Goal: Transaction & Acquisition: Obtain resource

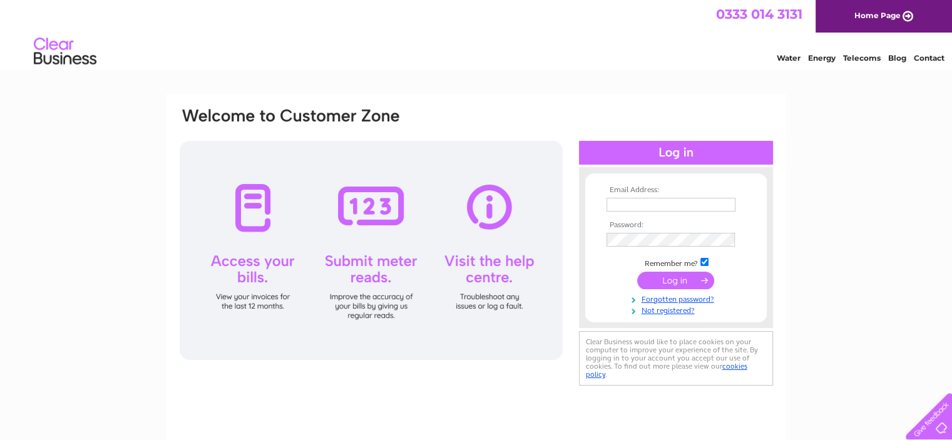
type input "mike.thompson@galbraithgroup.com"
click at [689, 280] on input "submit" at bounding box center [675, 281] width 77 height 18
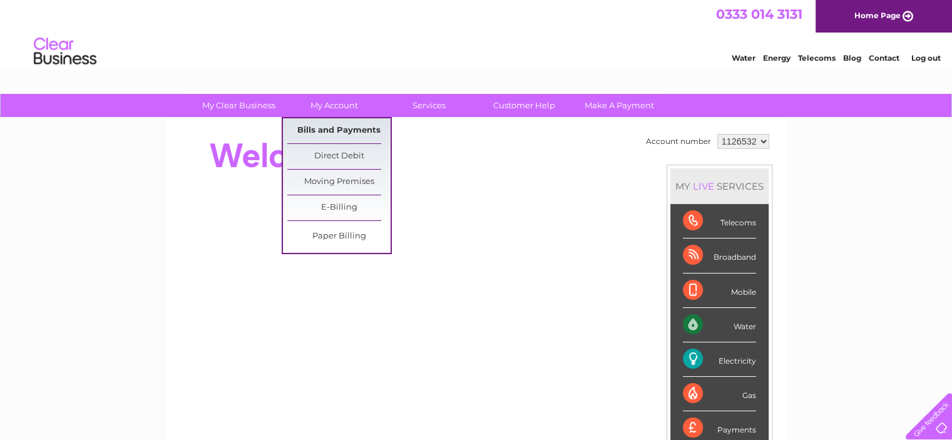
click at [341, 139] on link "Bills and Payments" at bounding box center [338, 130] width 103 height 25
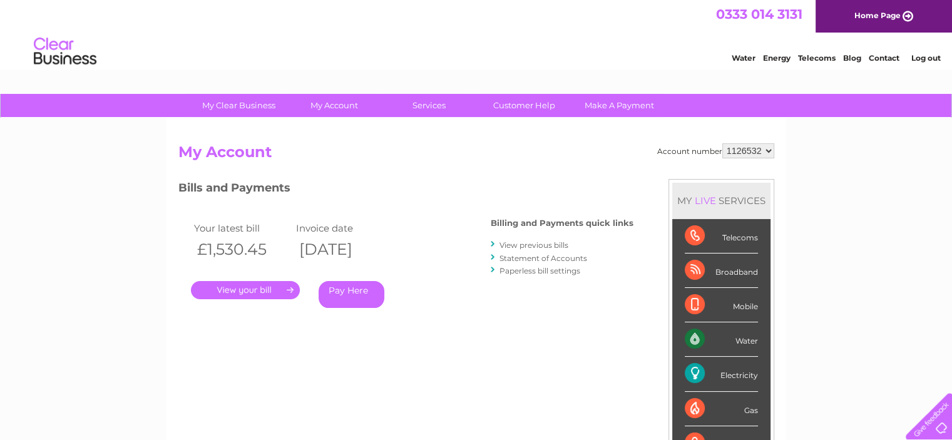
click at [262, 291] on link "." at bounding box center [245, 290] width 109 height 18
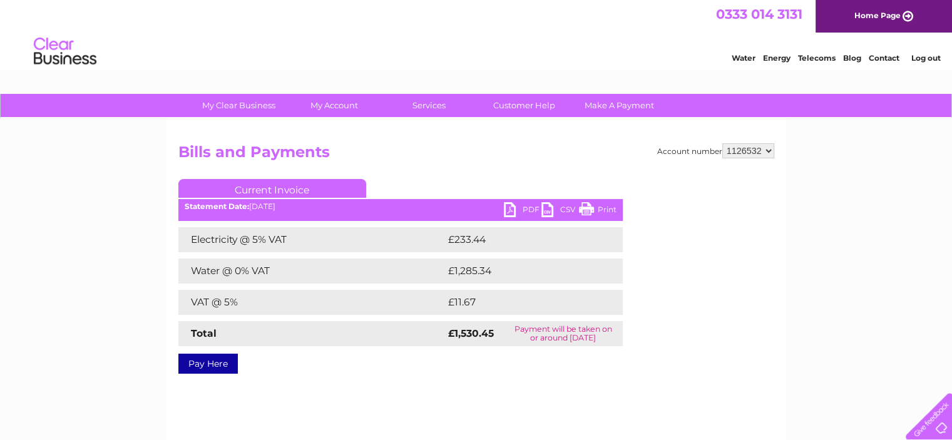
click at [527, 210] on link "PDF" at bounding box center [523, 211] width 38 height 18
click at [914, 58] on link "Log out" at bounding box center [925, 57] width 29 height 9
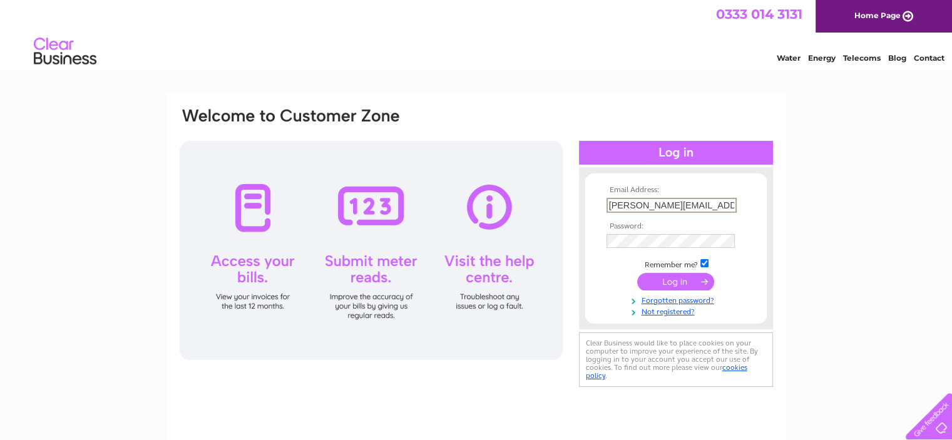
scroll to position [0, 22]
drag, startPoint x: 607, startPoint y: 205, endPoint x: 809, endPoint y: 213, distance: 201.8
click at [809, 213] on div "Email Address: mike.thompson@galbraithgroup.com Password:" at bounding box center [476, 376] width 952 height 565
type input "georgina.weston@galbraithgroup.com"
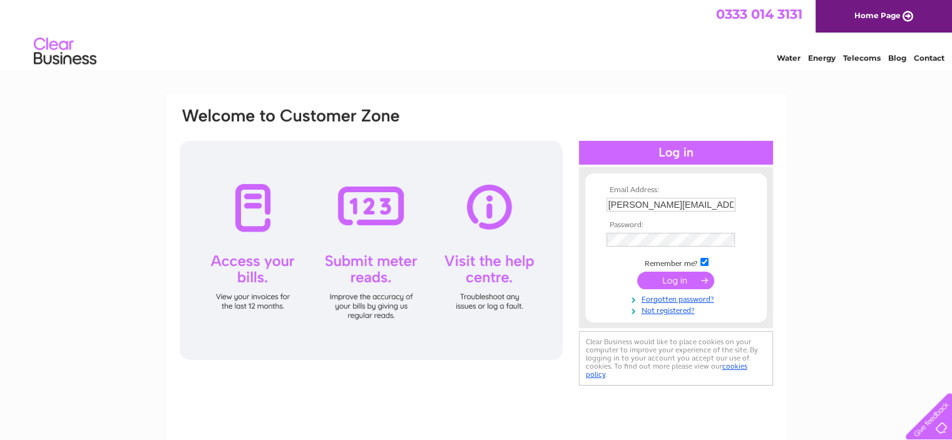
drag, startPoint x: 672, startPoint y: 284, endPoint x: 703, endPoint y: 279, distance: 31.2
click at [703, 279] on input "submit" at bounding box center [675, 281] width 77 height 18
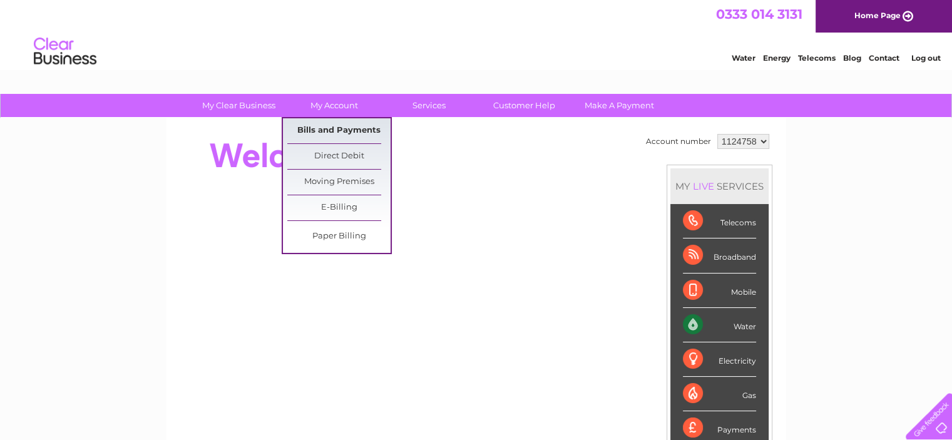
click at [324, 139] on link "Bills and Payments" at bounding box center [338, 130] width 103 height 25
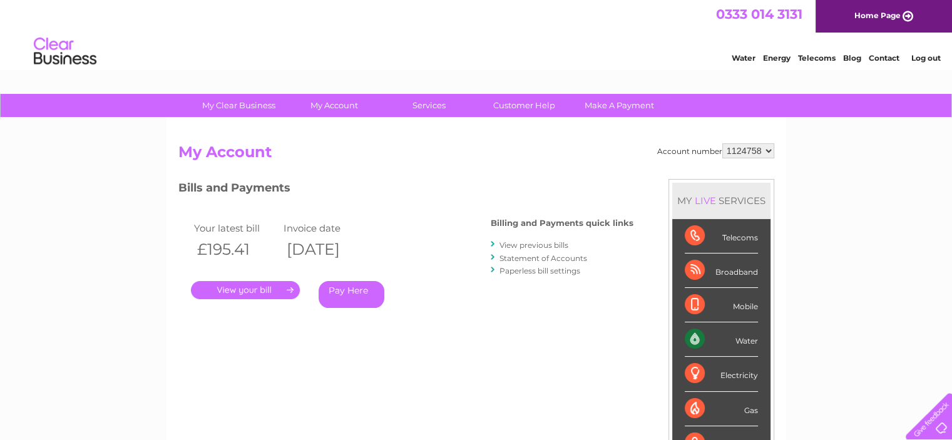
click at [269, 288] on link "." at bounding box center [245, 290] width 109 height 18
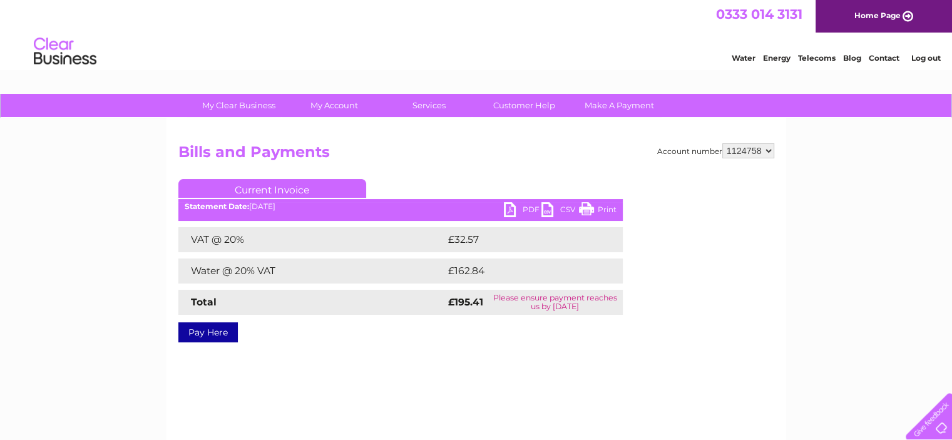
click at [527, 207] on link "PDF" at bounding box center [523, 211] width 38 height 18
